Goal: Task Accomplishment & Management: Complete application form

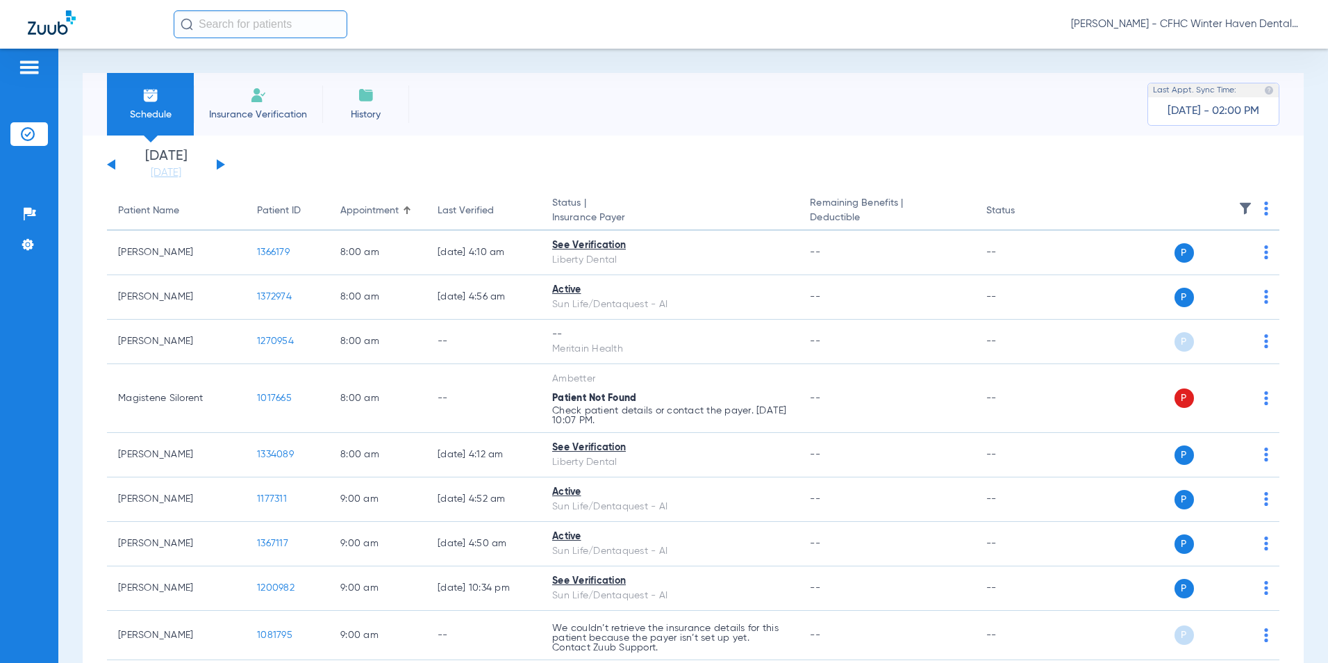
click at [260, 108] on span "Insurance Verification" at bounding box center [258, 115] width 108 height 14
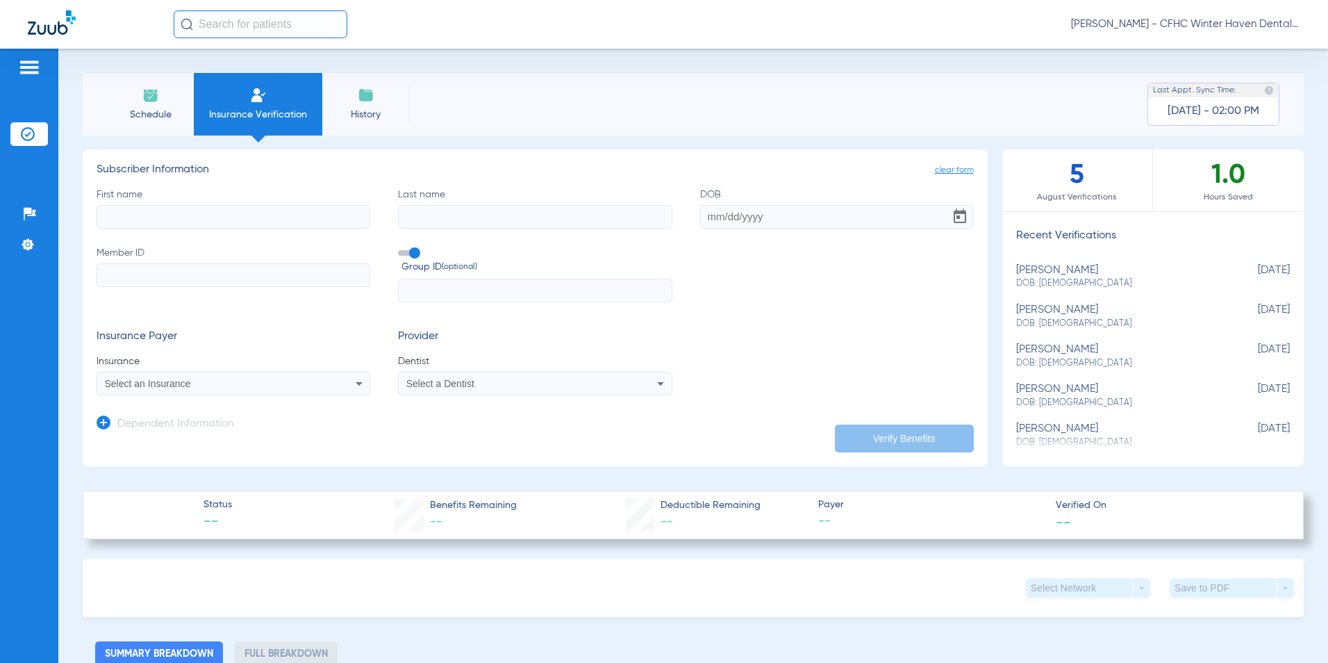
click at [255, 206] on input "First name" at bounding box center [234, 217] width 274 height 24
type input "[PERSON_NAME]"
type input "[DATE]"
click at [172, 271] on input "Member ID" at bounding box center [234, 275] width 274 height 24
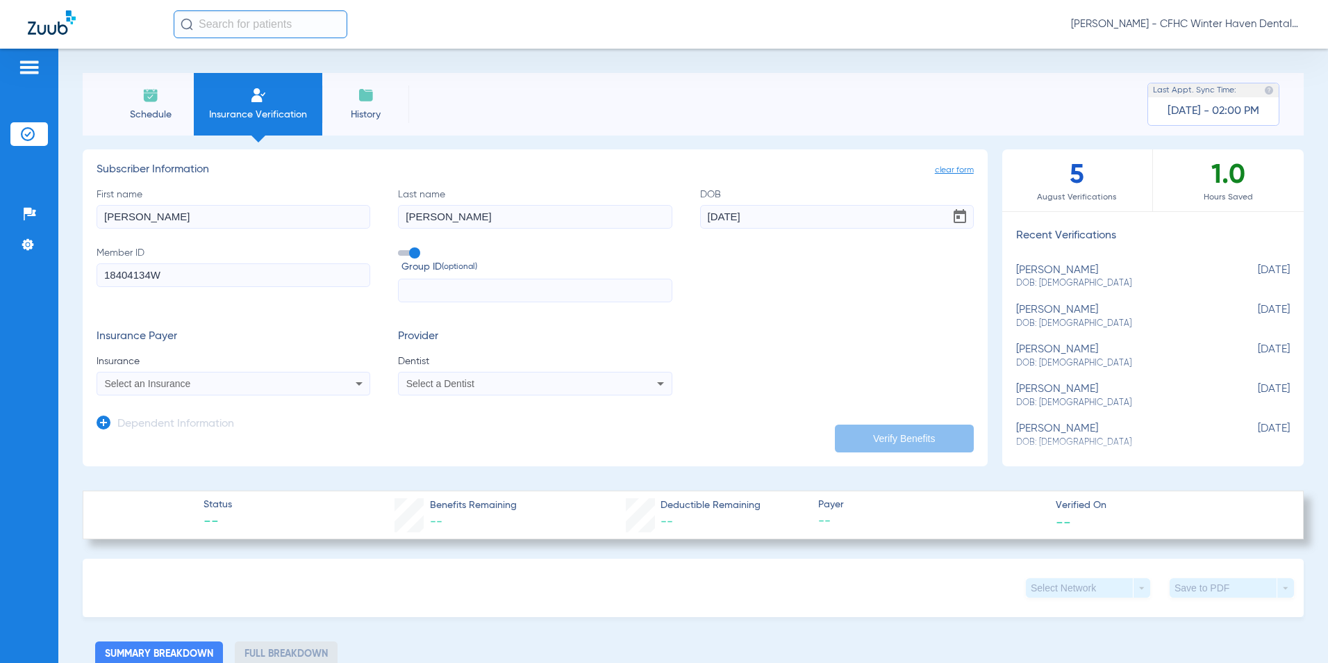
type input "18404134W"
click at [224, 384] on div "Select an Insurance" at bounding box center [208, 384] width 206 height 10
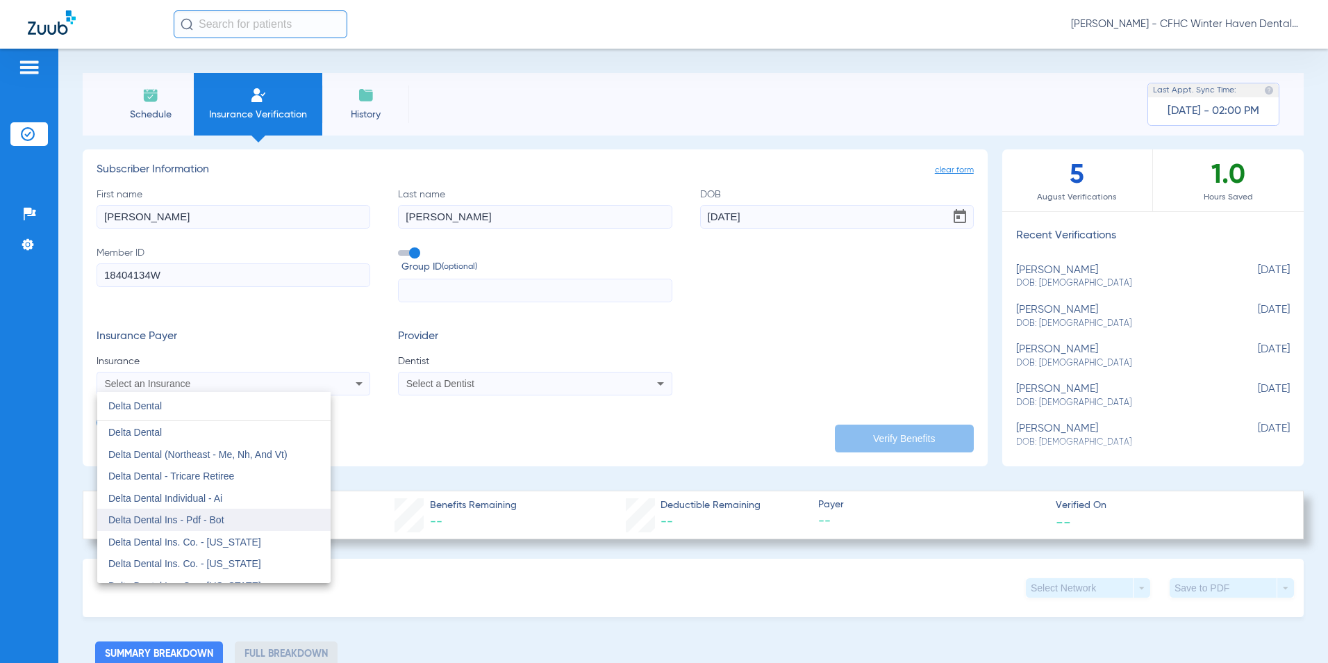
type input "Delta Dental"
click at [217, 511] on mat-option "Delta Dental Ins - Pdf - Bot" at bounding box center [213, 520] width 233 height 22
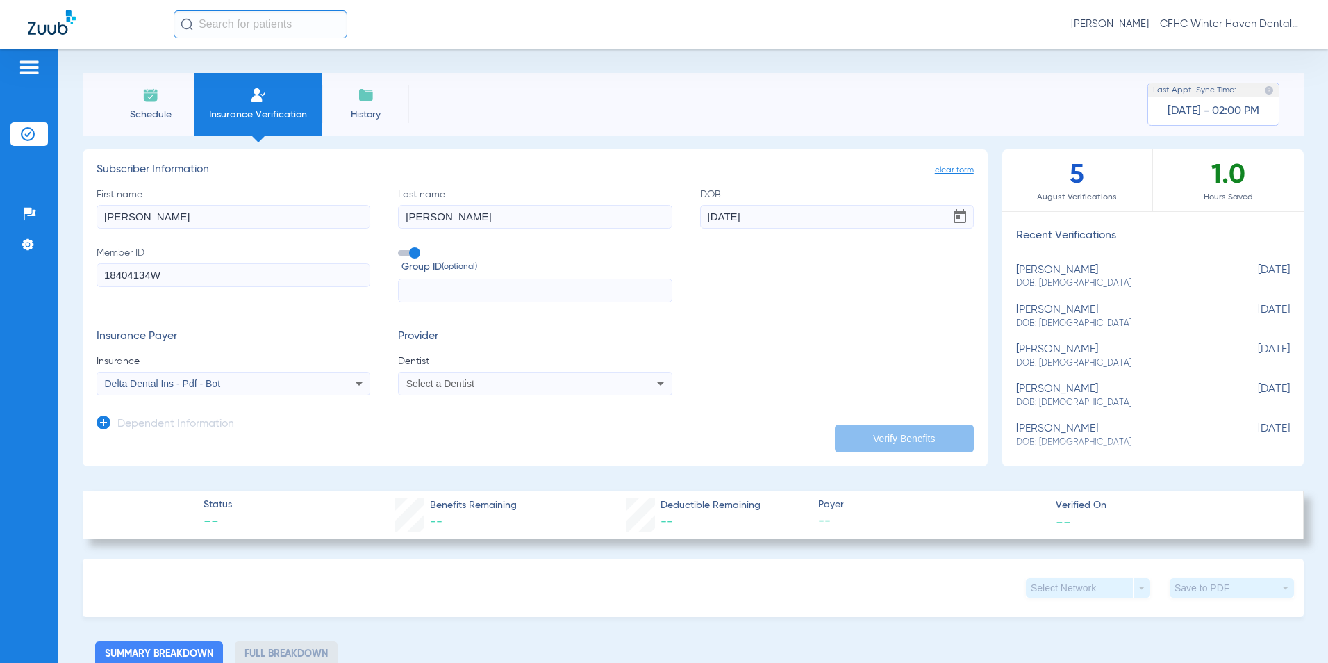
click at [463, 384] on span "Select a Dentist" at bounding box center [440, 383] width 68 height 11
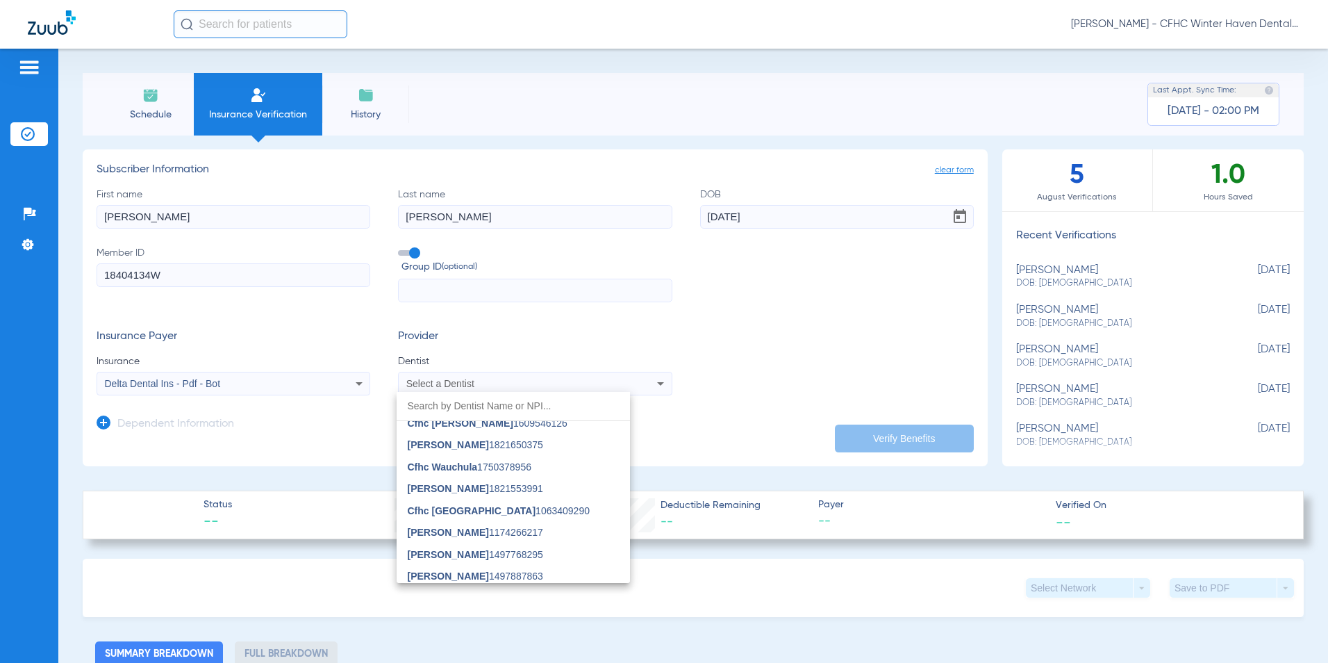
scroll to position [582, 0]
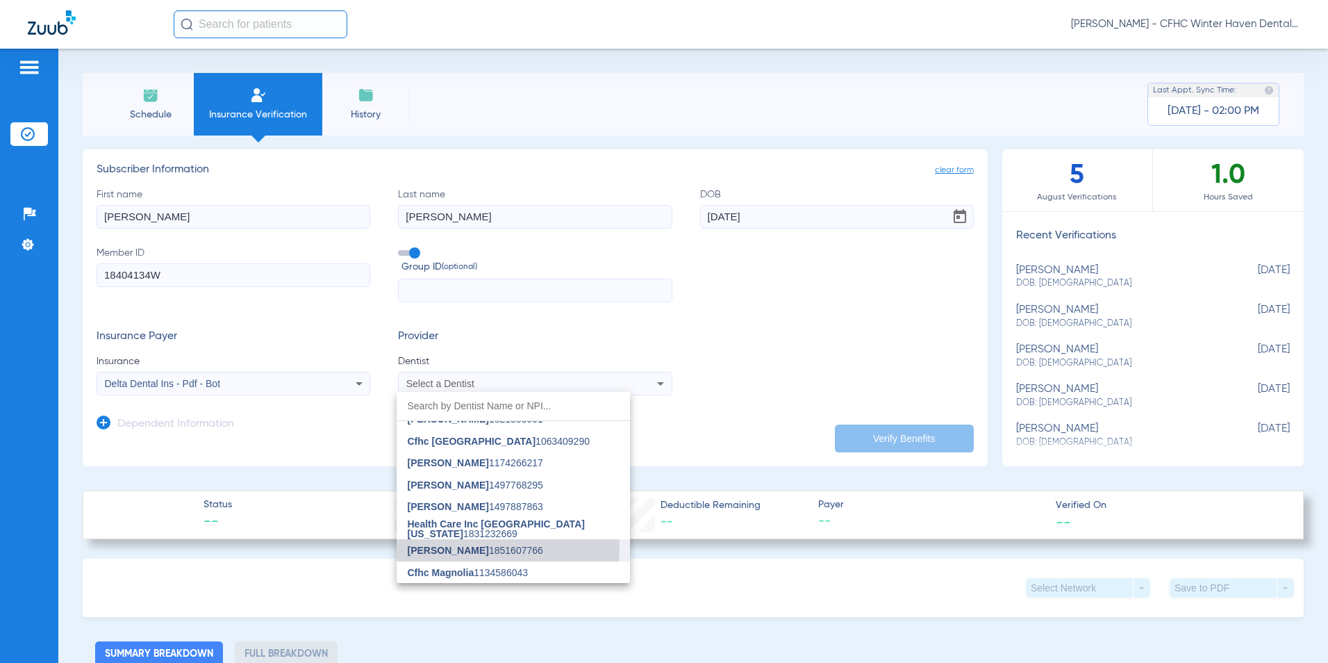
click at [457, 548] on span "[PERSON_NAME]" at bounding box center [448, 550] width 81 height 11
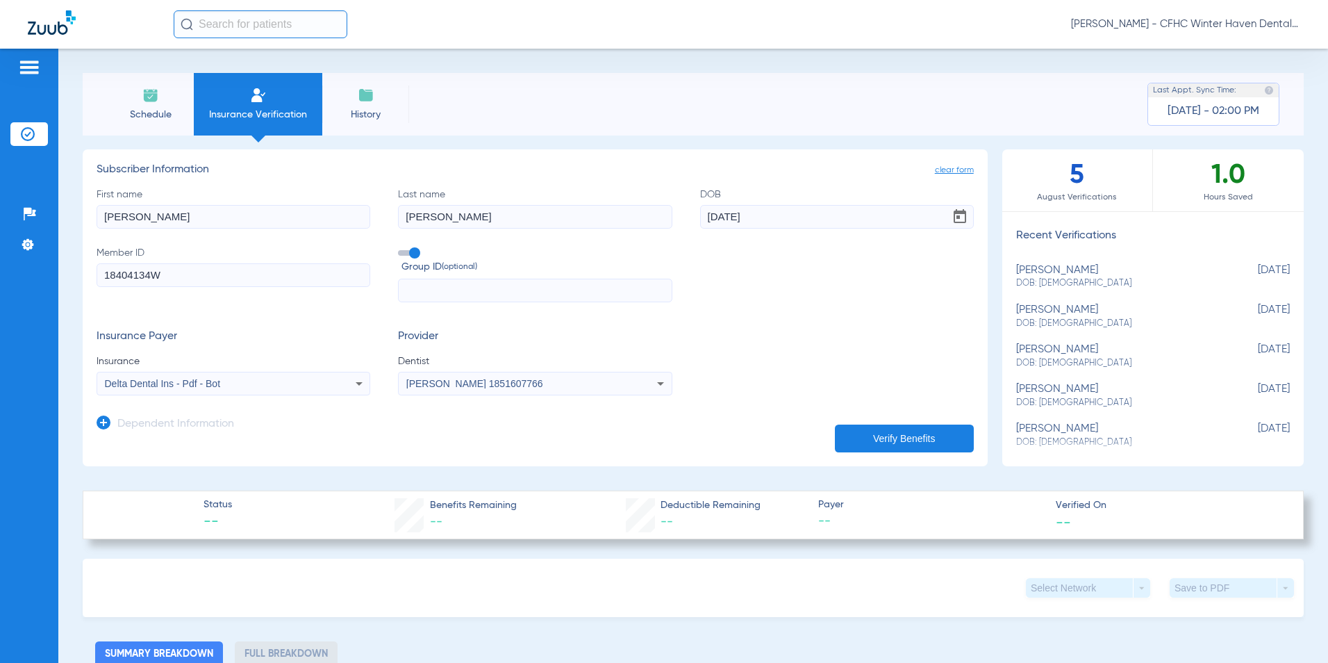
click at [906, 431] on button "Verify Benefits" at bounding box center [904, 439] width 139 height 28
type input "[PERSON_NAME]"
